Goal: Information Seeking & Learning: Learn about a topic

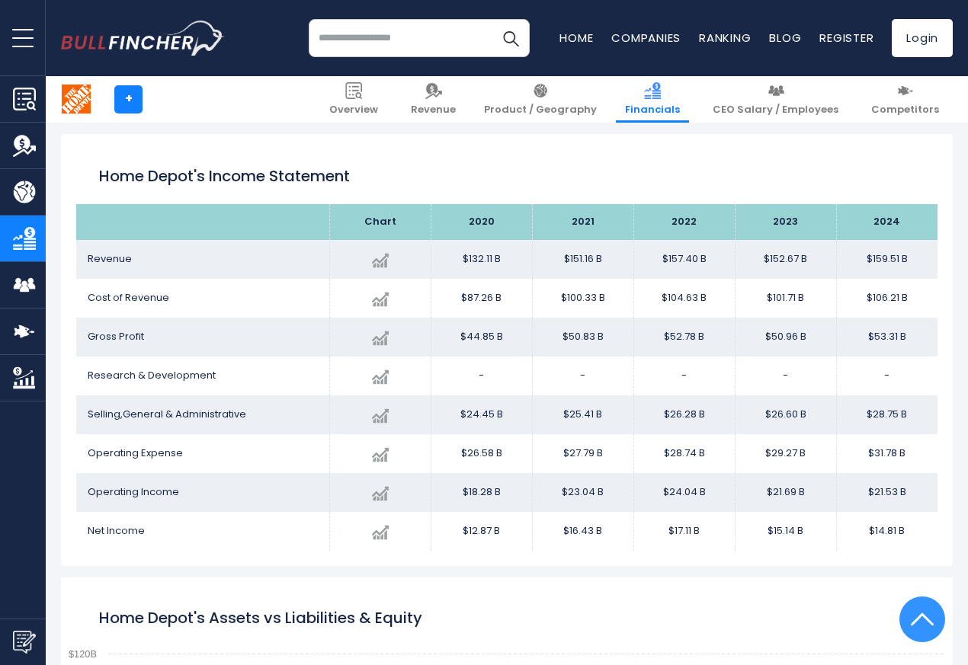
scroll to position [825, 0]
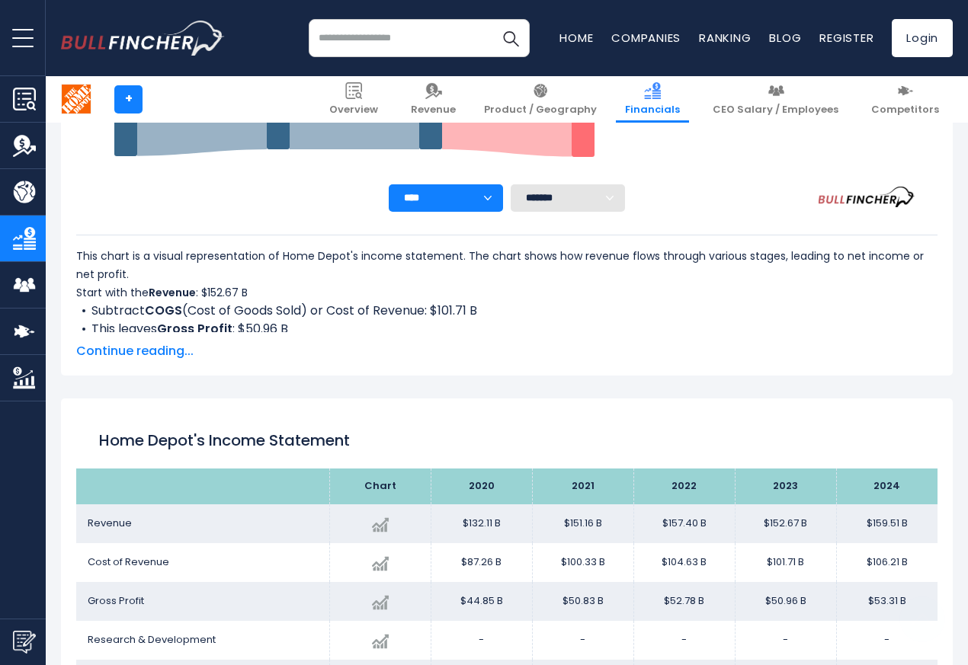
scroll to position [825, 0]
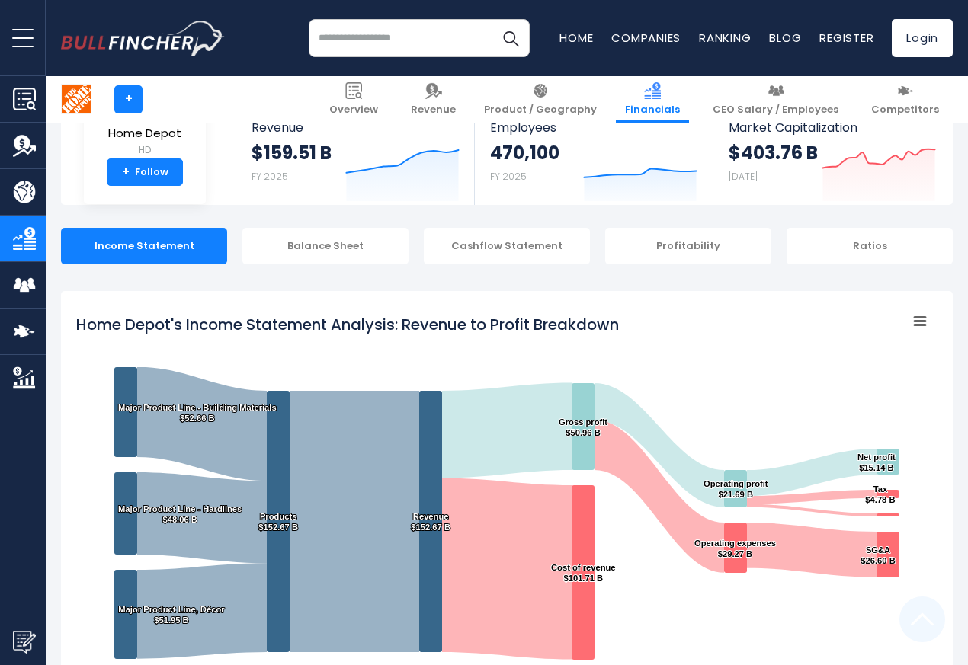
scroll to position [825, 0]
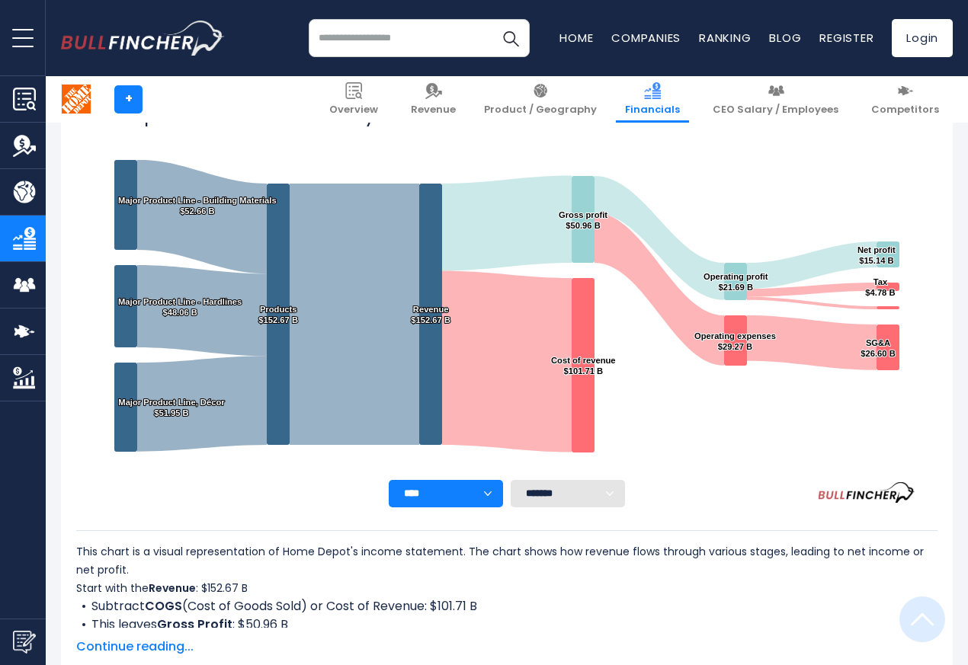
scroll to position [825, 0]
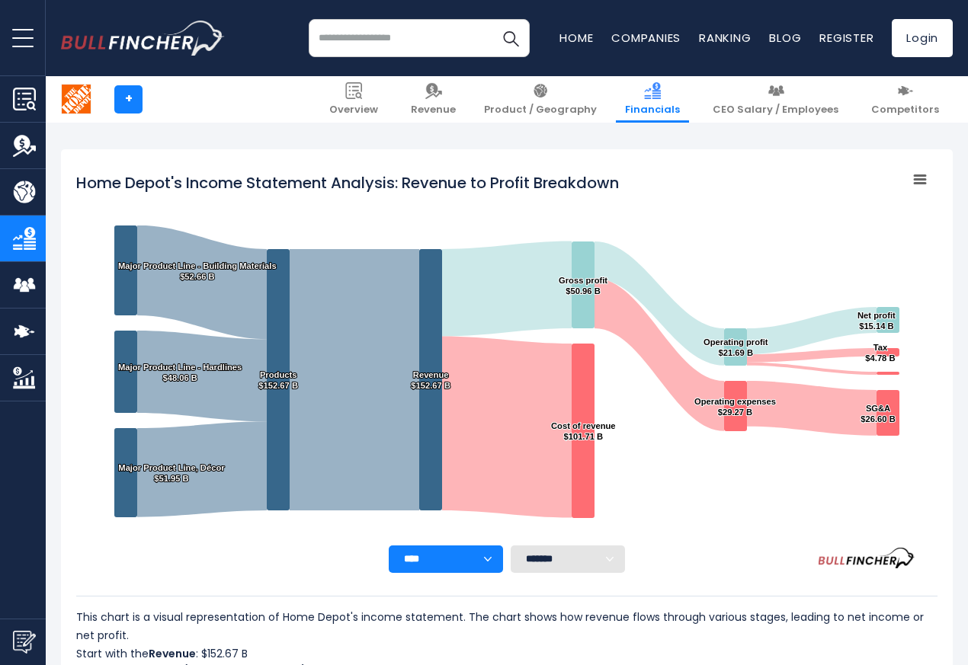
scroll to position [825, 0]
